Goal: Navigation & Orientation: Find specific page/section

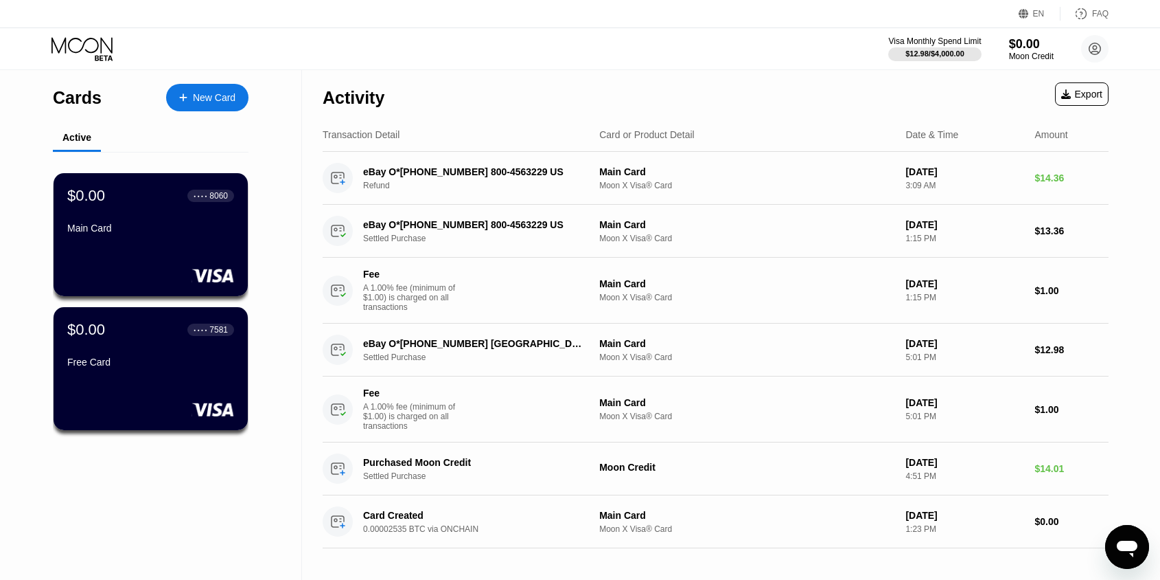
click at [1129, 538] on icon "Open messaging window" at bounding box center [1127, 546] width 25 height 25
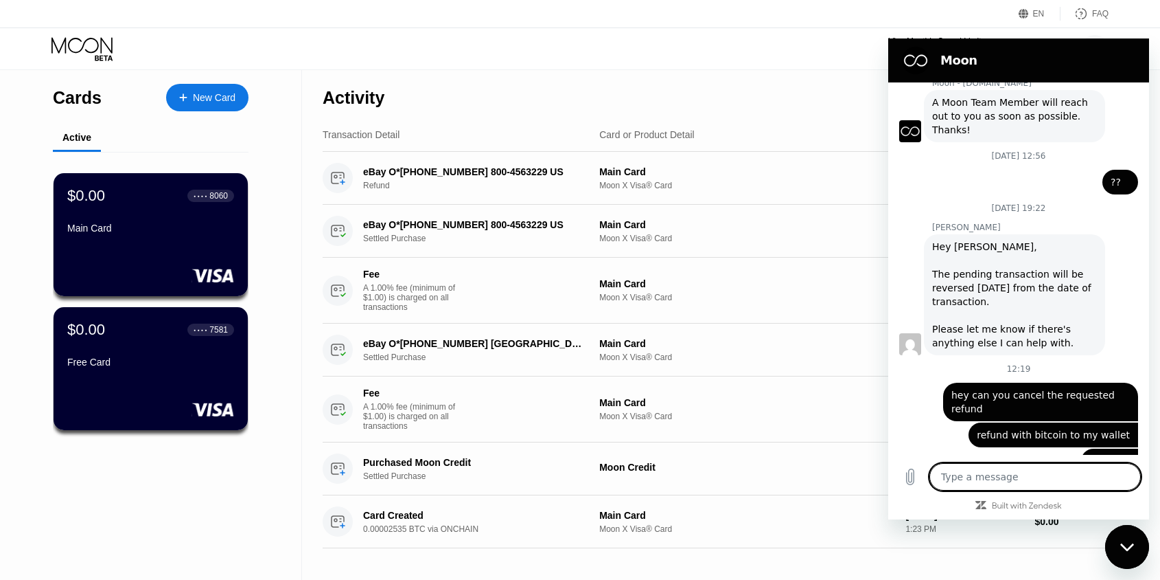
scroll to position [240, 0]
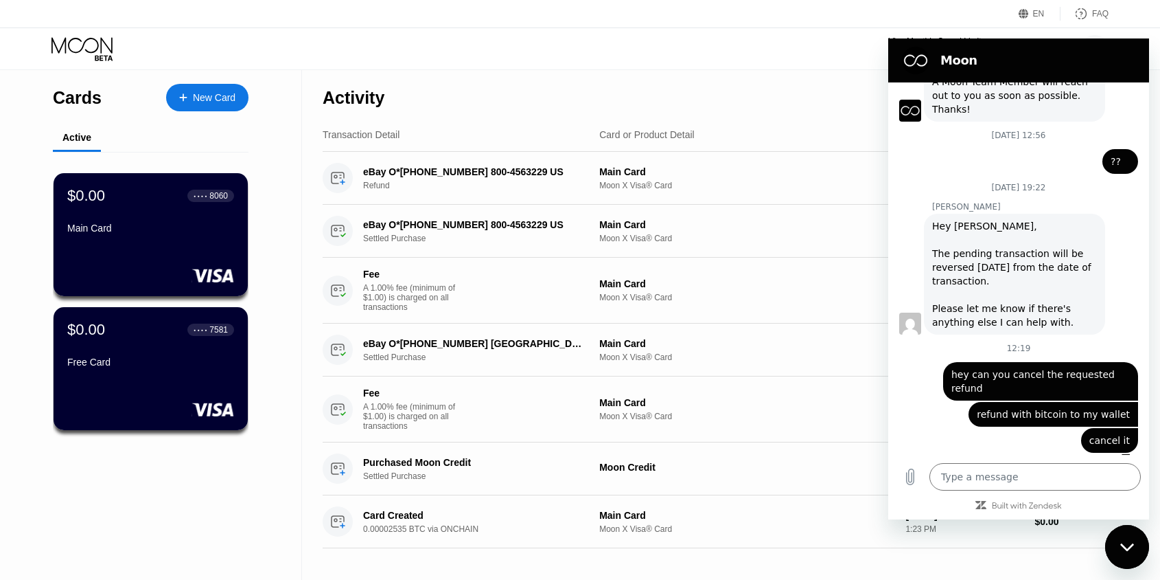
click at [792, 100] on div "Activity Export" at bounding box center [716, 94] width 786 height 48
click at [762, 104] on div "Activity Export" at bounding box center [716, 94] width 786 height 48
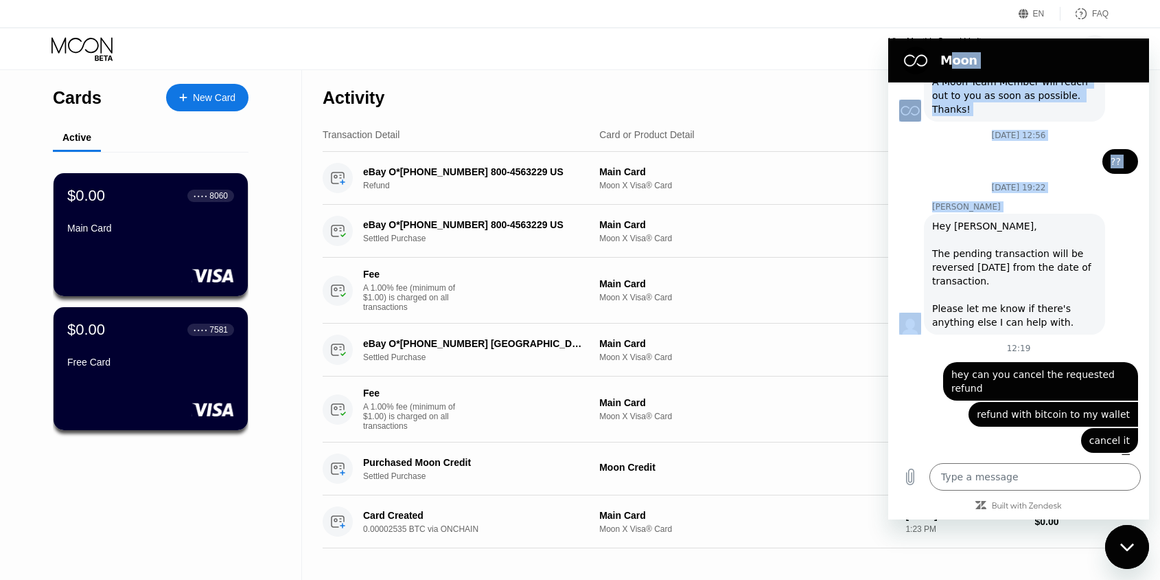
drag, startPoint x: 954, startPoint y: 67, endPoint x: 957, endPoint y: 258, distance: 191.6
click at [957, 258] on div "Moon [DATE] 11:37 Moon - [DOMAIN_NAME] Moon - [DOMAIN_NAME] says: Hey there! We…" at bounding box center [1019, 278] width 261 height 481
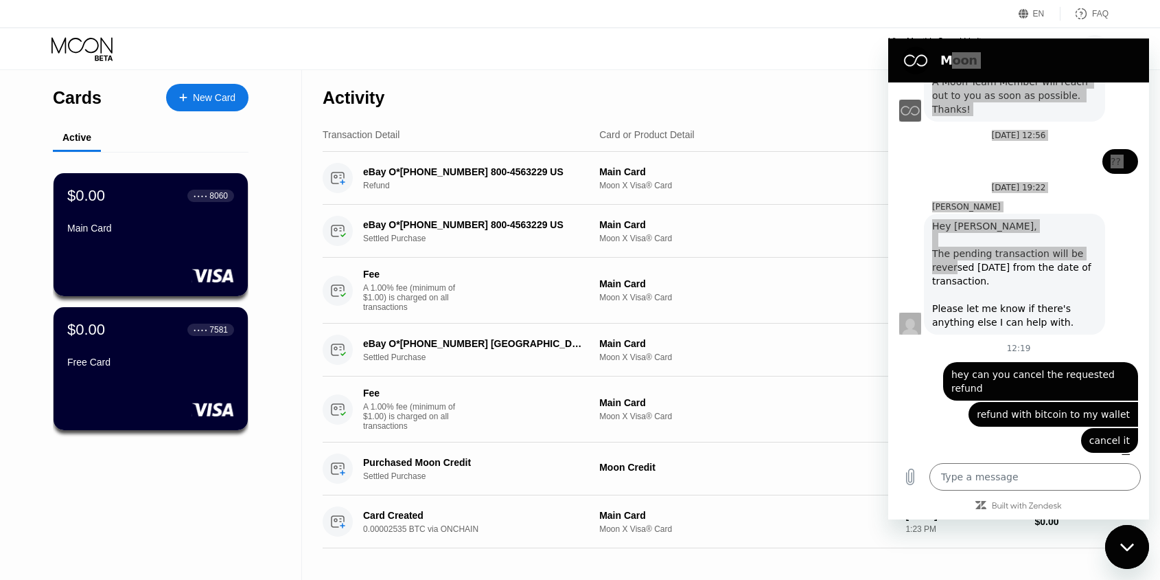
click at [823, 69] on div "EN Language Select an item Save FAQ Visa Monthly Spend Limit $12.98 / $4,000.00…" at bounding box center [580, 290] width 1160 height 580
click at [1114, 546] on div "Close messaging window" at bounding box center [1127, 546] width 41 height 41
type textarea "x"
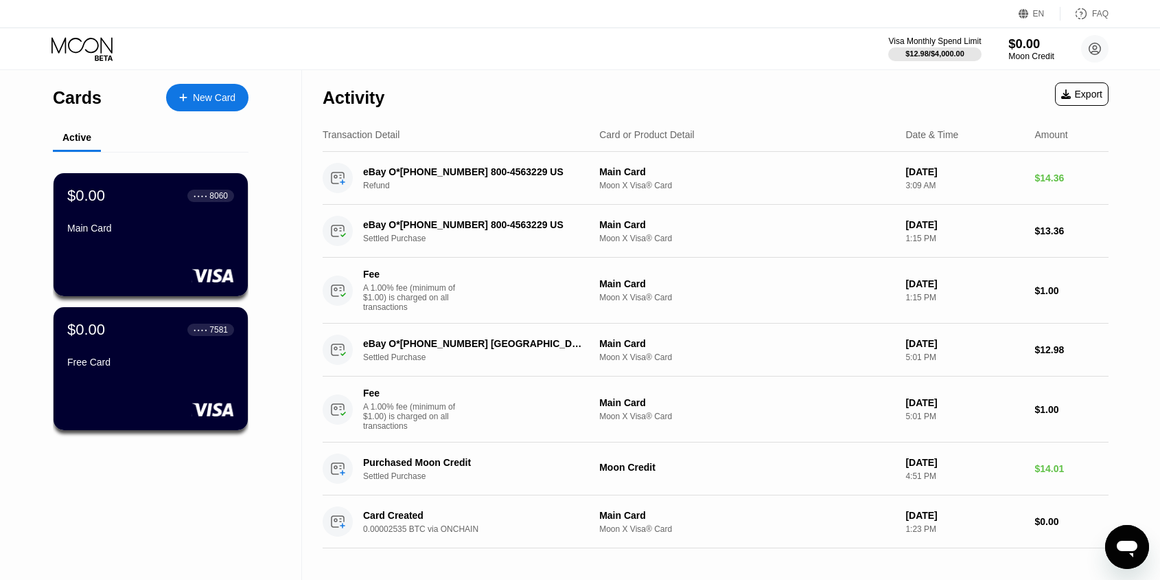
click at [1020, 39] on div "$0.00" at bounding box center [1032, 43] width 46 height 14
